Goal: Register for event/course

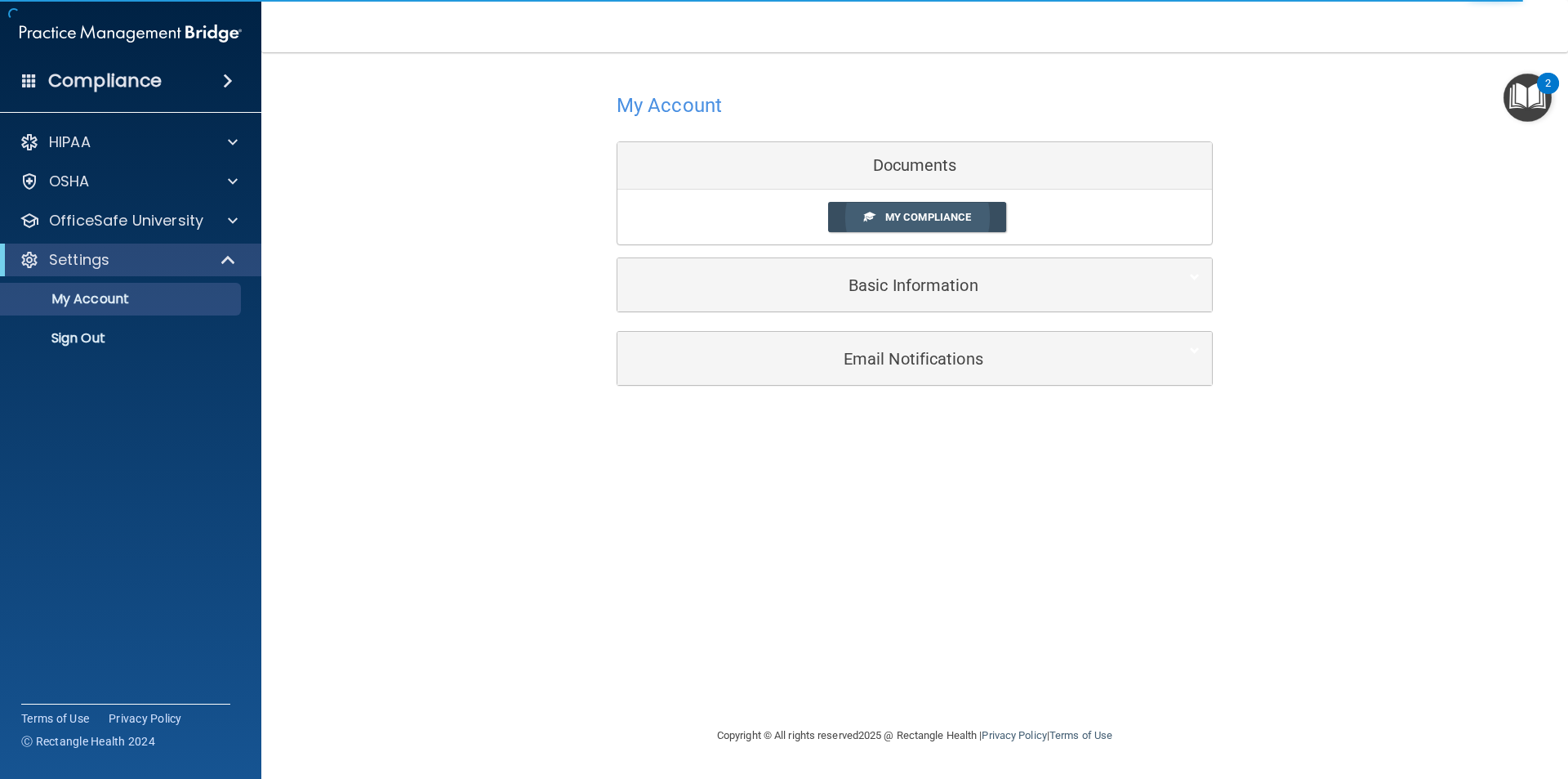
click at [909, 216] on span "My Compliance" at bounding box center [928, 217] width 86 height 12
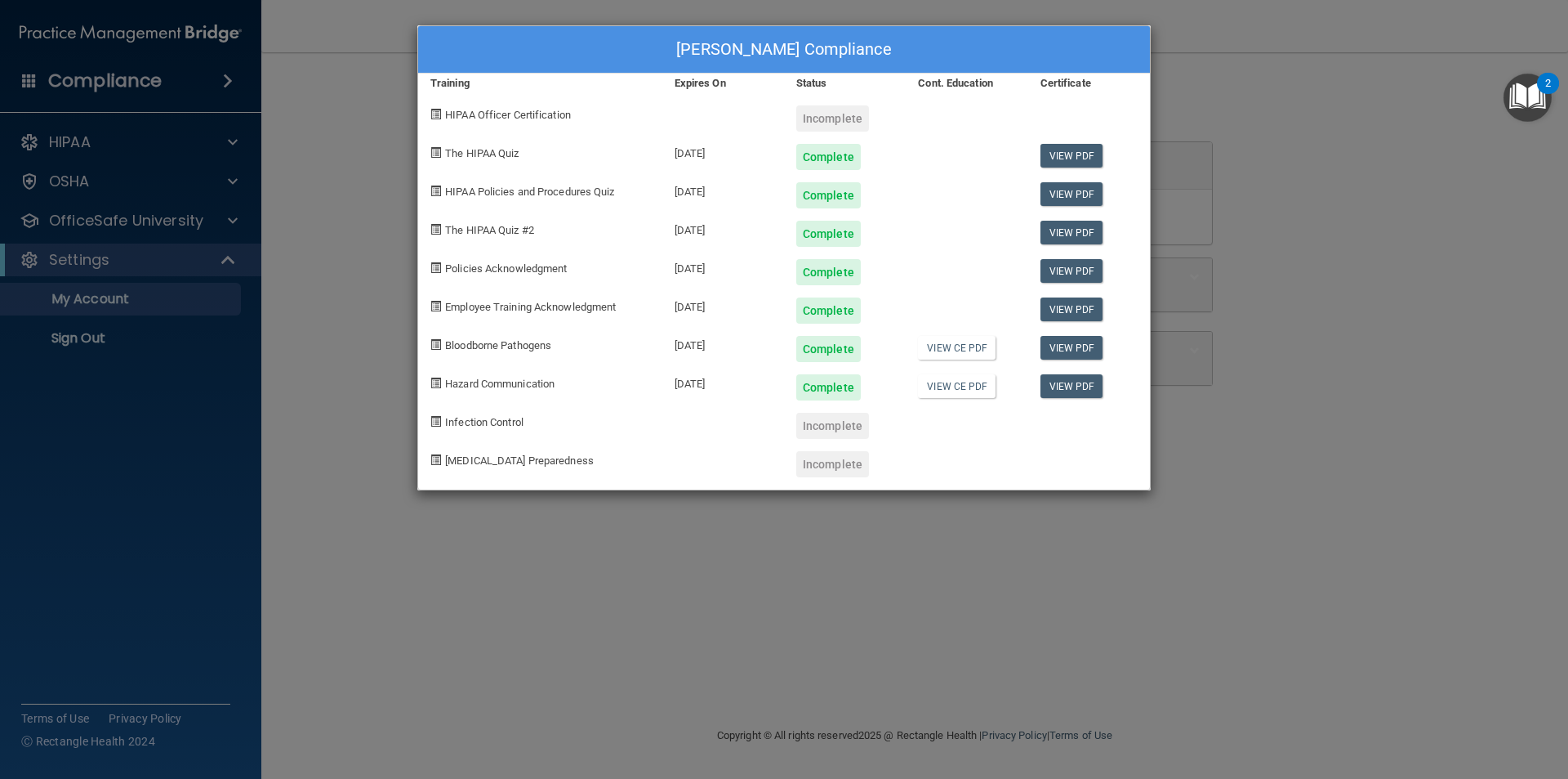
click at [1368, 134] on div "[PERSON_NAME] Compliance Training Expires On Status Cont. Education Certificate…" at bounding box center [784, 389] width 1568 height 779
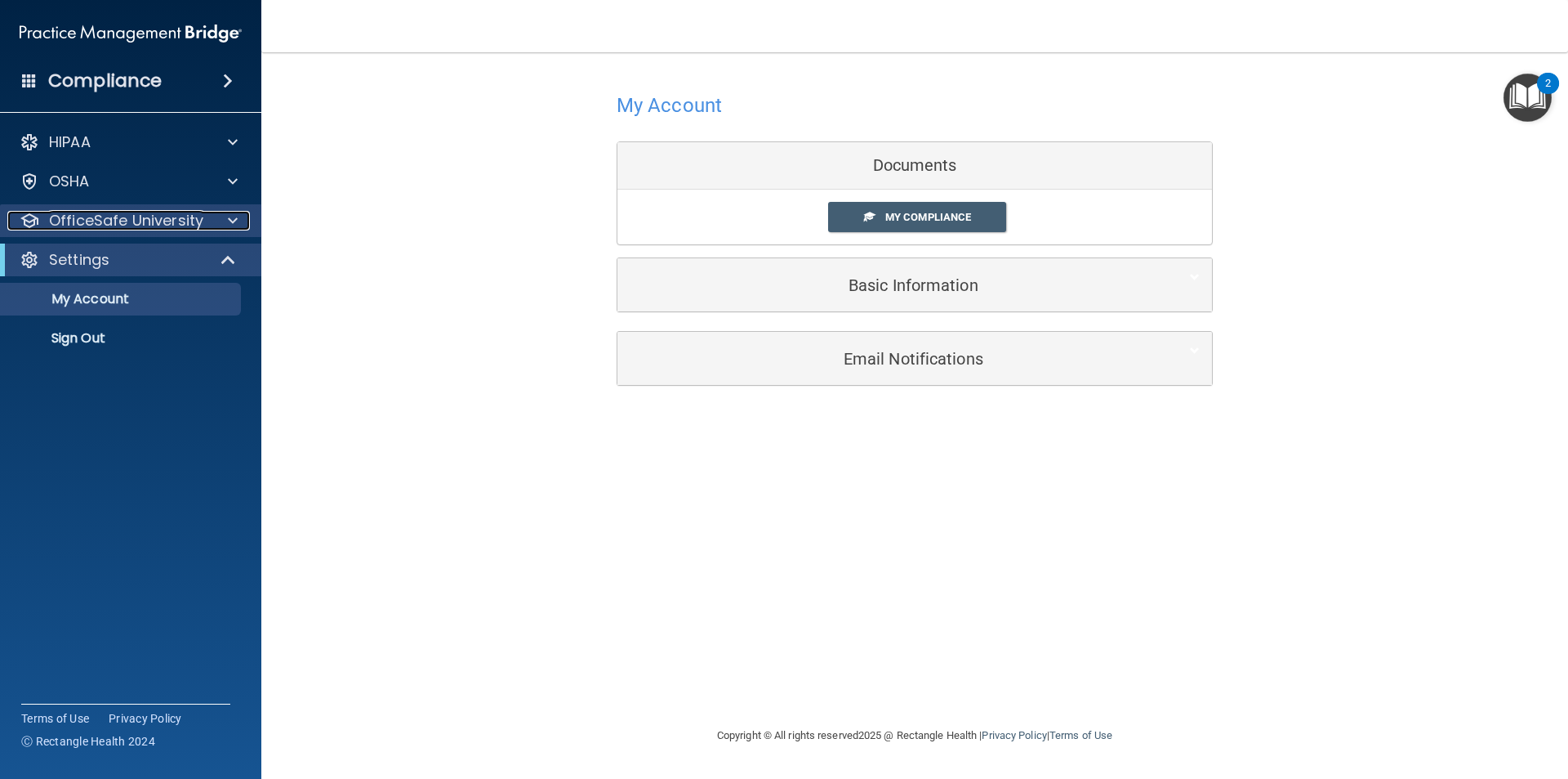
click at [231, 221] on span at bounding box center [233, 221] width 10 height 20
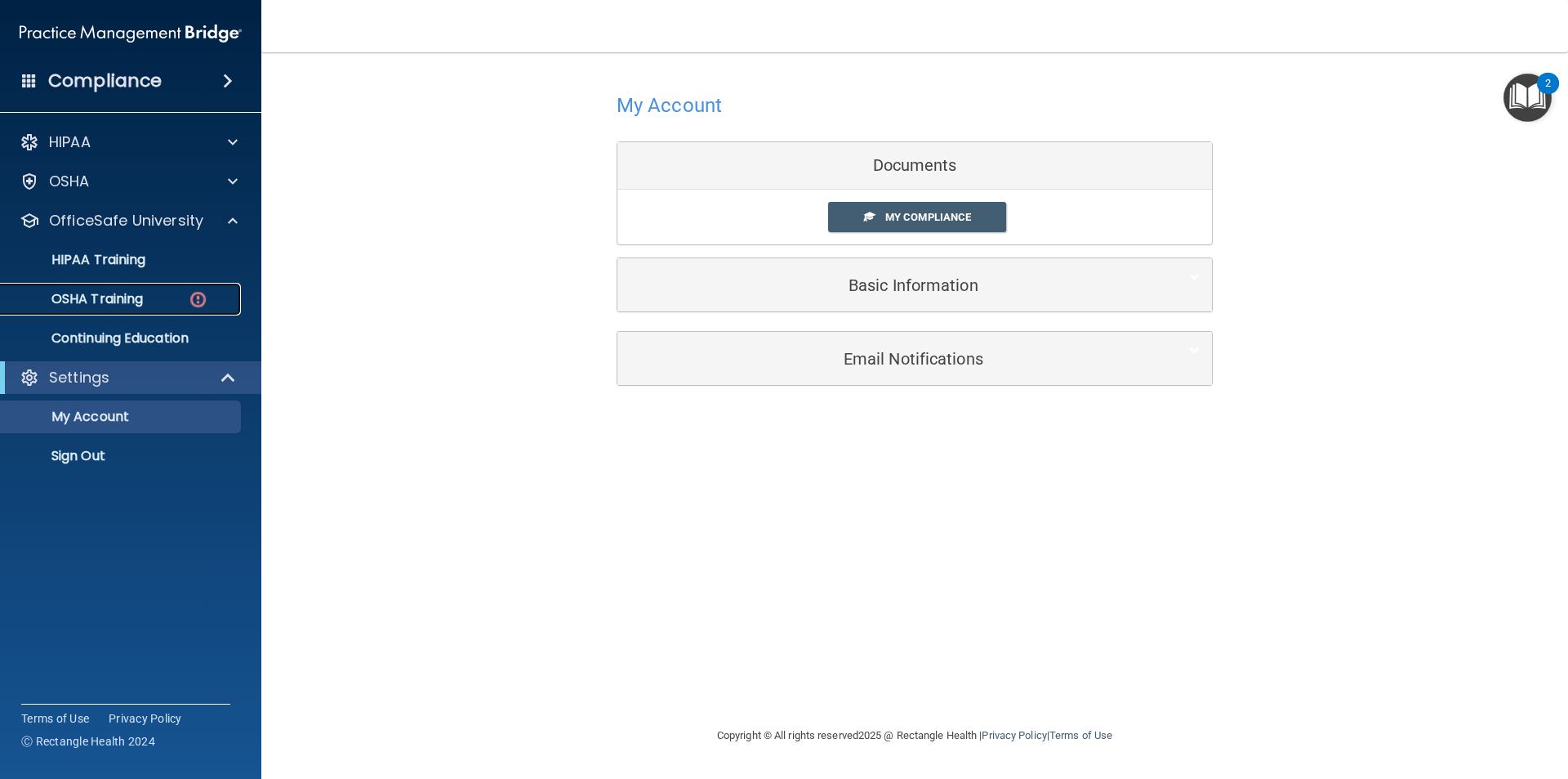
click at [137, 300] on p "OSHA Training" at bounding box center [77, 298] width 132 height 17
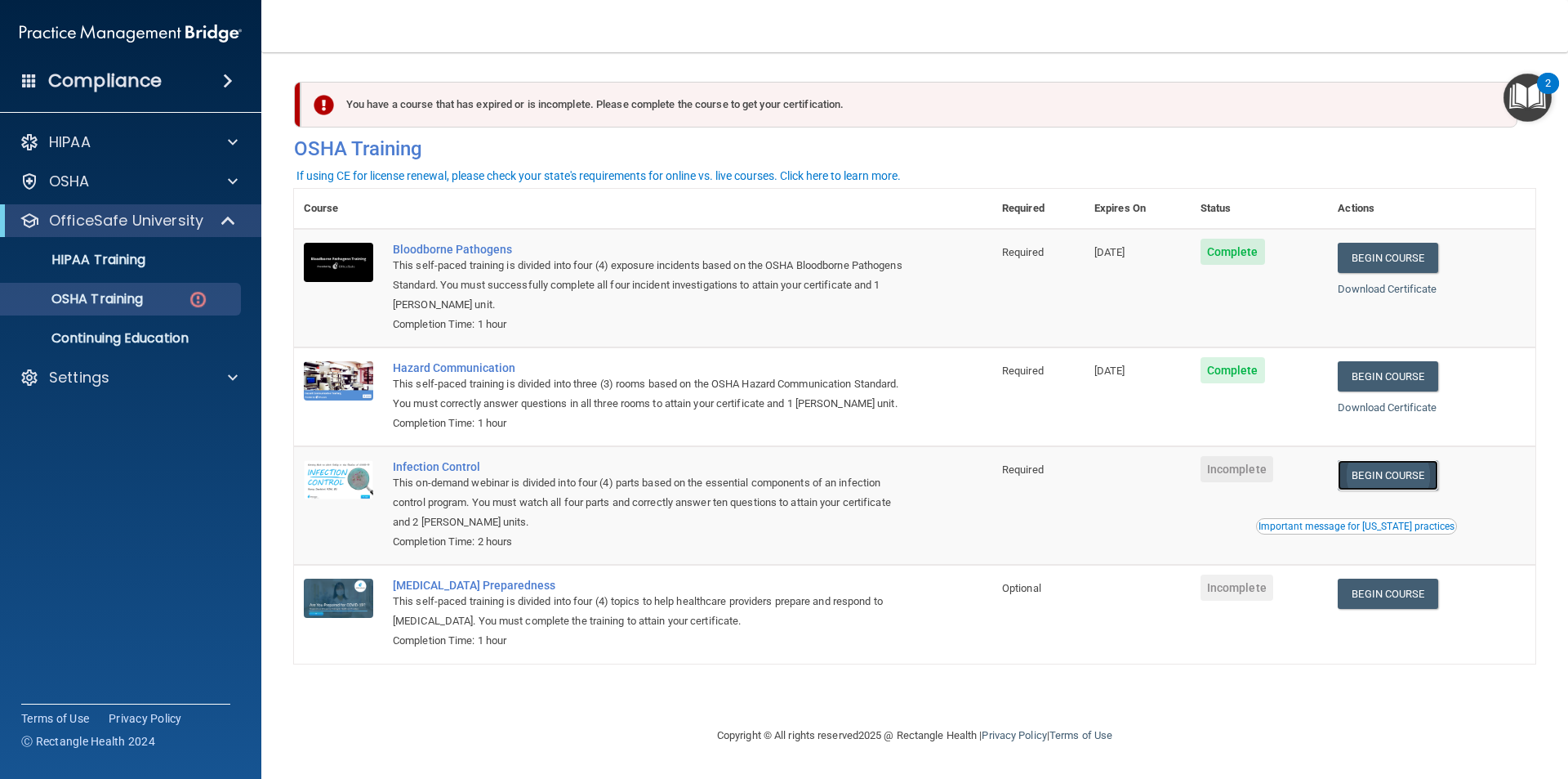
click at [1376, 477] on link "Begin Course" at bounding box center [1387, 475] width 99 height 31
